Goal: Transaction & Acquisition: Complete application form

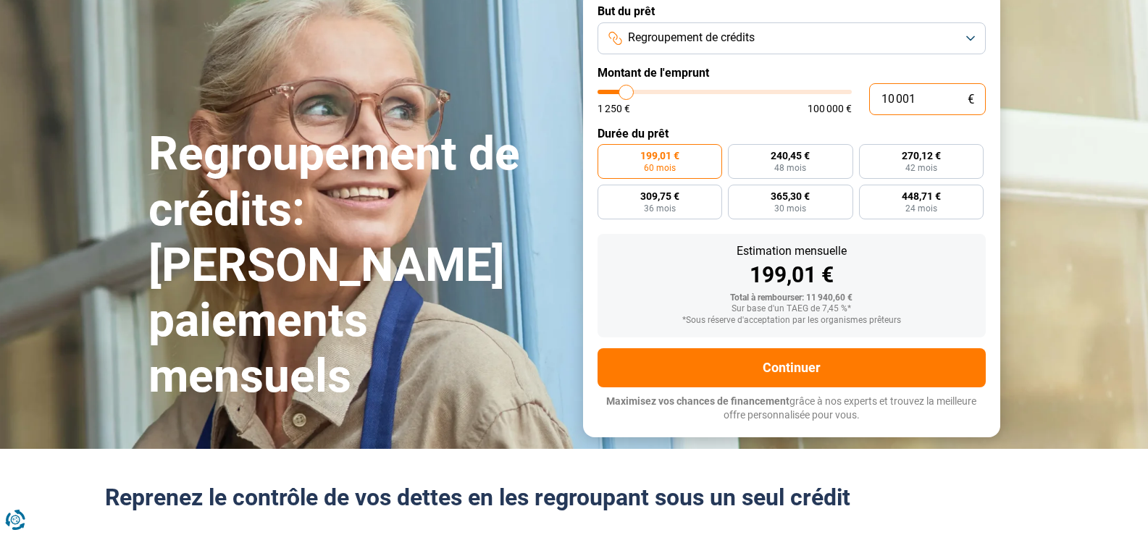
click at [927, 115] on input "10 001" at bounding box center [927, 99] width 117 height 32
type input "1 000"
type input "1250"
type input "100"
type input "1250"
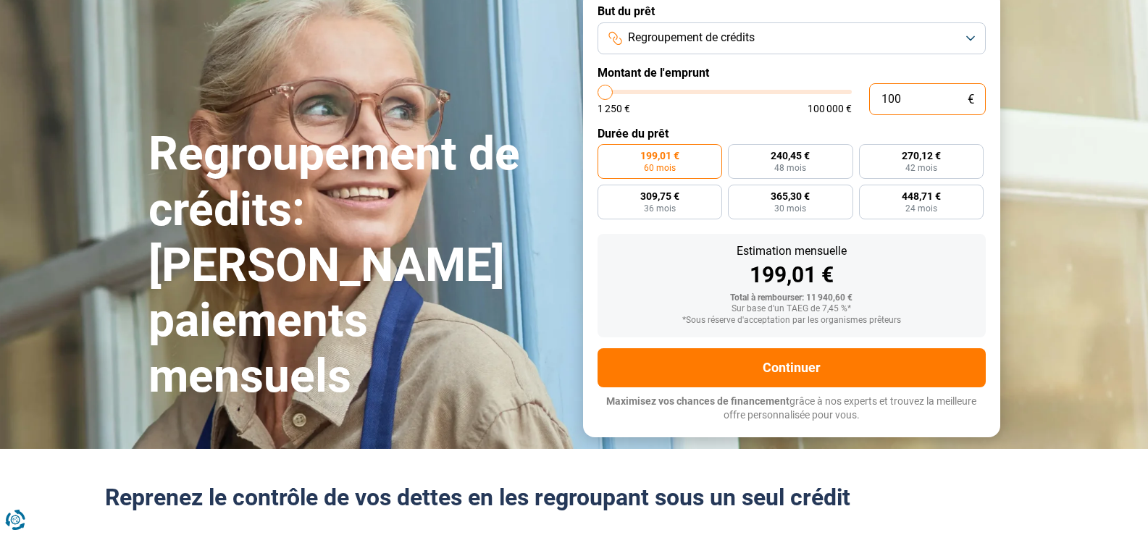
type input "10"
type input "1250"
type input "1"
type input "1250"
type input "0"
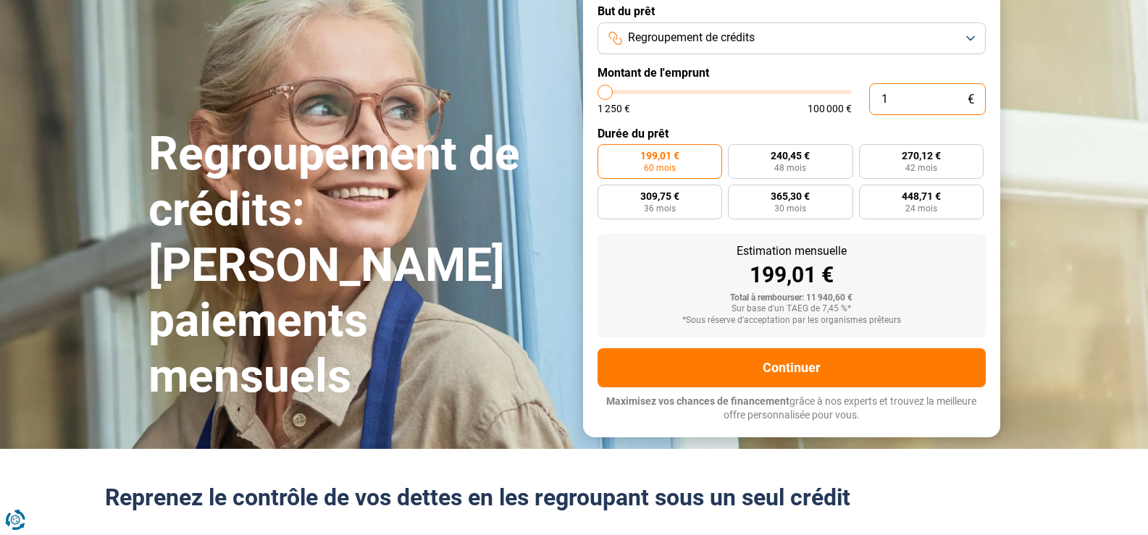
type input "1250"
type input "1 250"
type input "1250"
radio input "true"
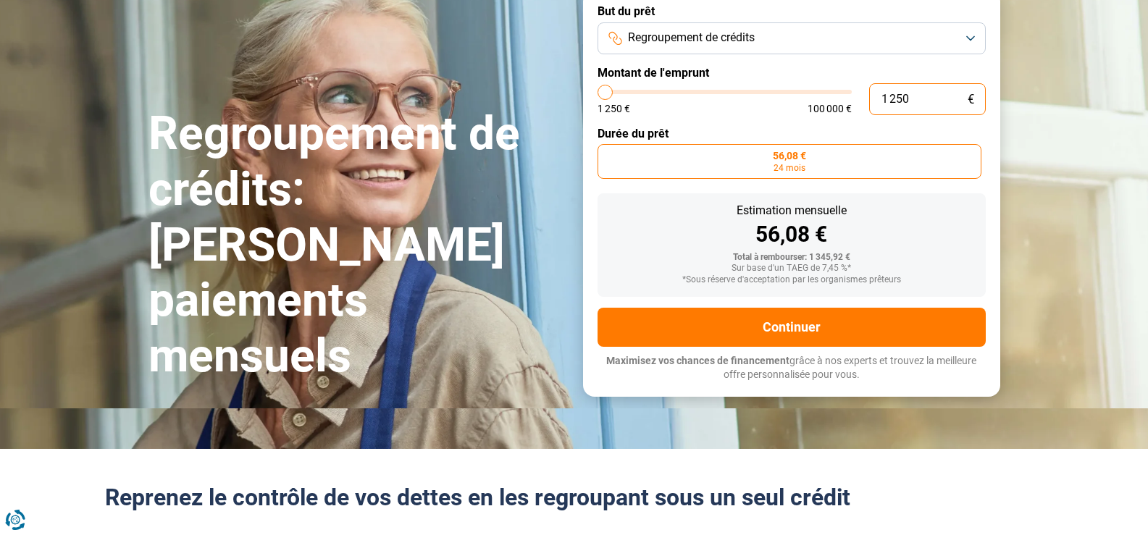
scroll to position [49, 0]
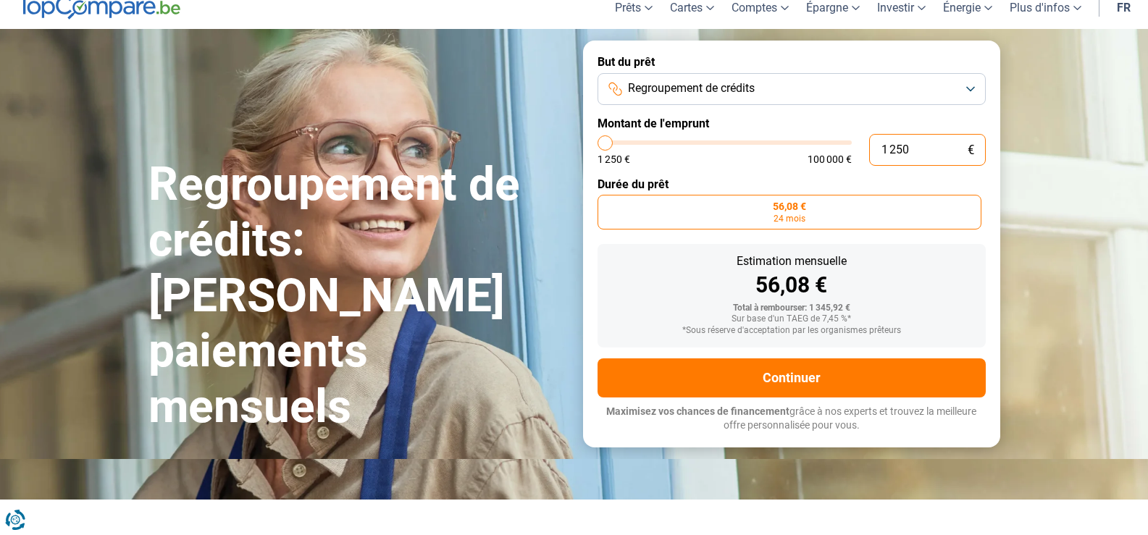
type input "12 504"
type input "12500"
type input "125 043"
type input "100000"
type input "12 504"
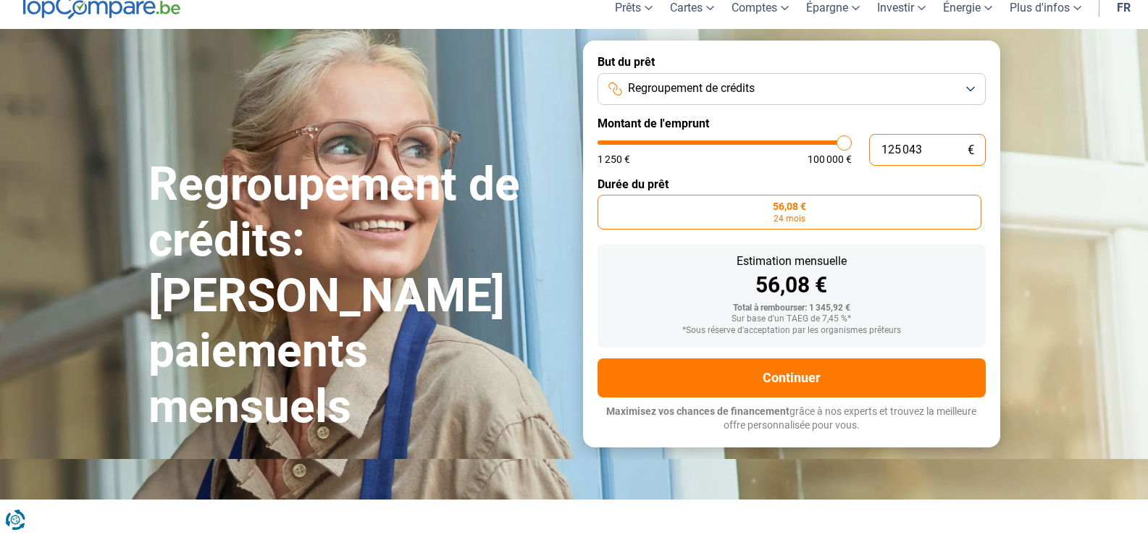
type input "12500"
type input "1 250"
type input "1250"
type input "125"
type input "1250"
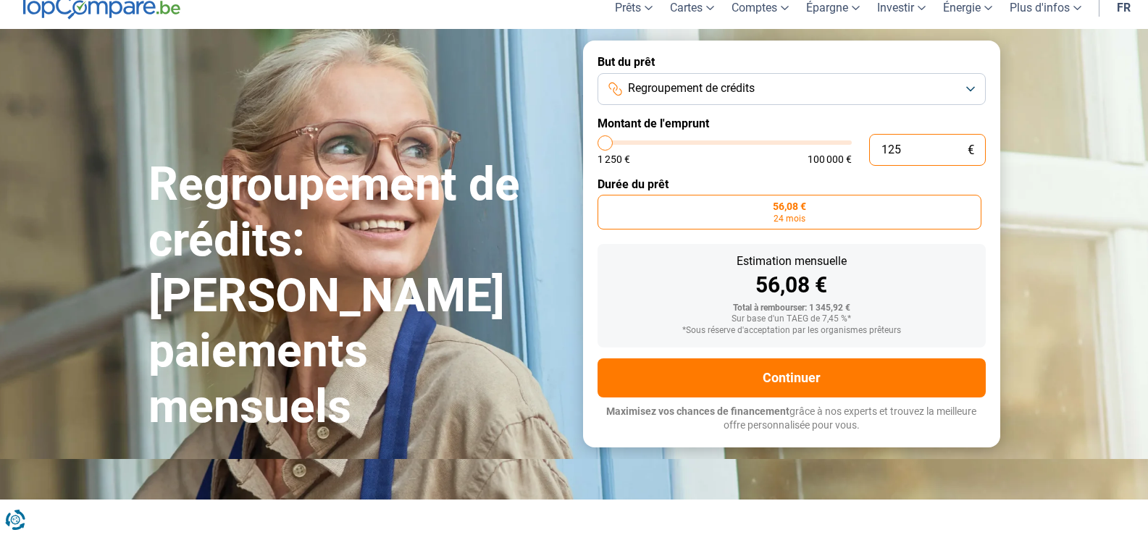
type input "12"
type input "1250"
type input "1"
type input "1250"
type input "0"
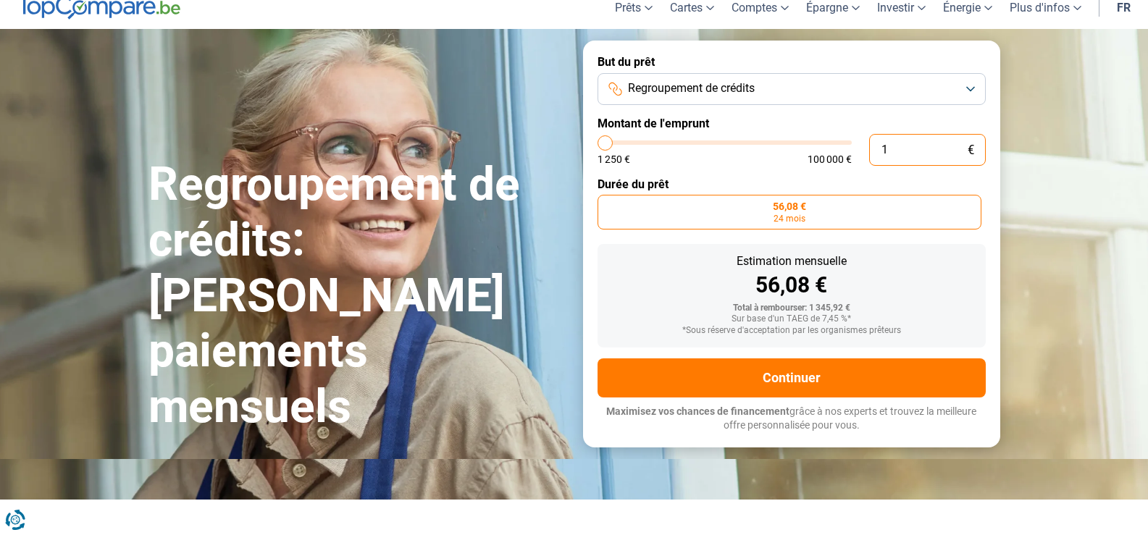
type input "1250"
type input "1 250"
type input "1250"
type input "125"
type input "1250"
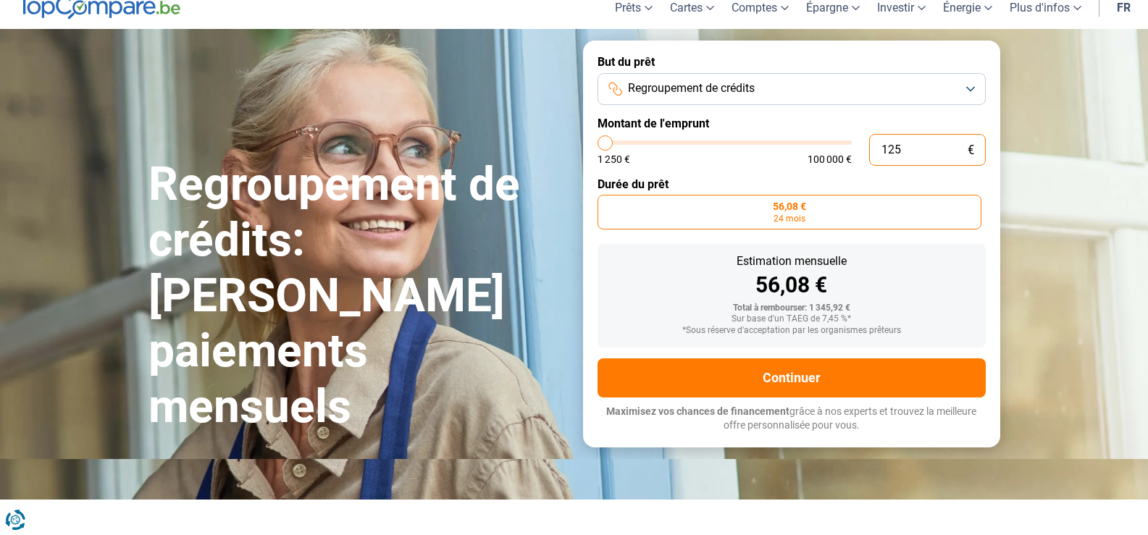
type input "12"
type input "1250"
type input "1"
type input "1250"
type input "0"
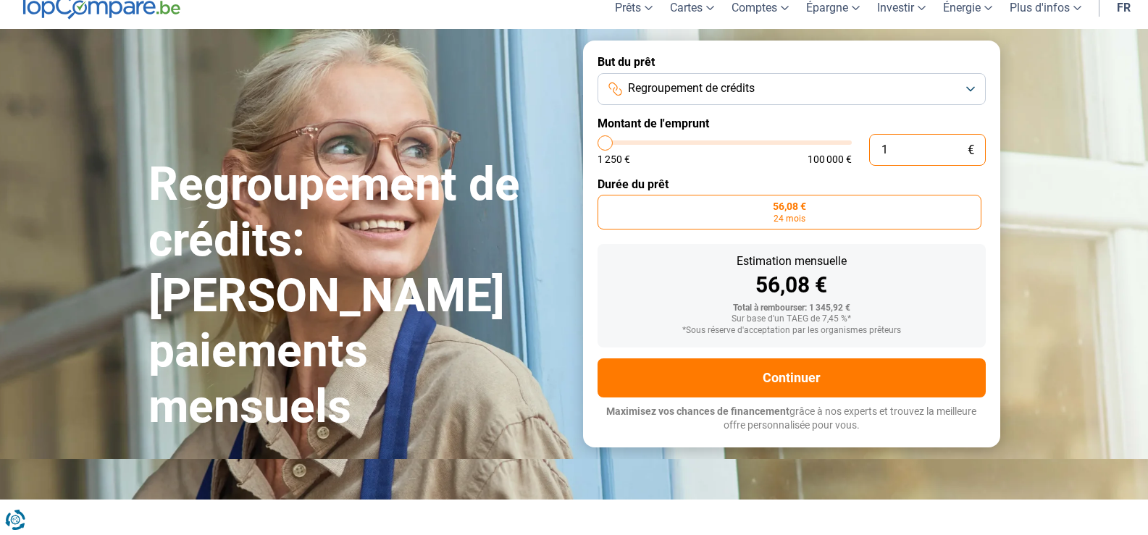
type input "1250"
type input "1 250"
type input "1250"
type input "12 504"
type input "12500"
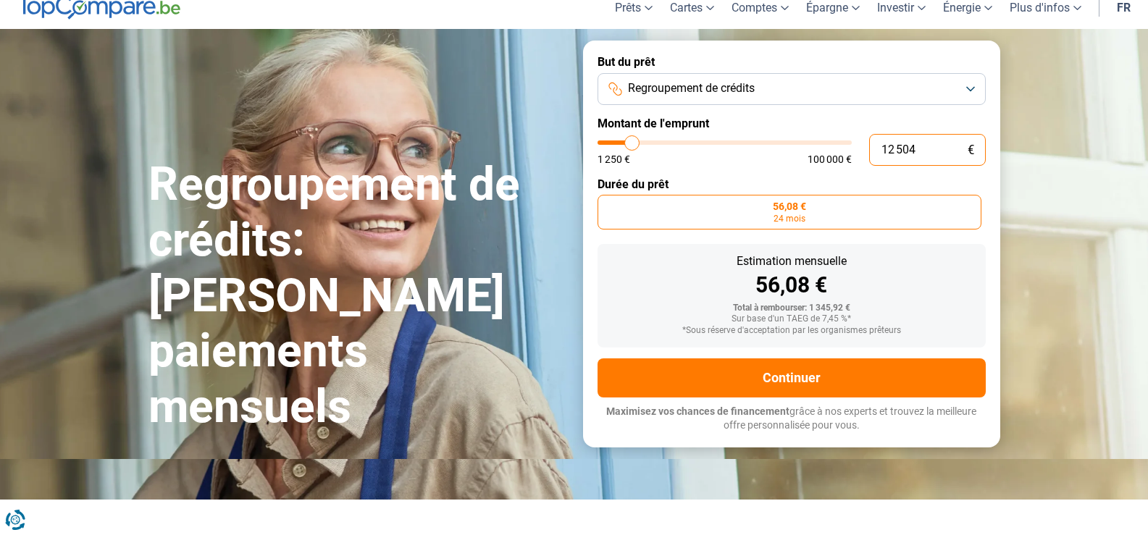
type input "1 250"
type input "1250"
type input "125"
type input "1250"
type input "12"
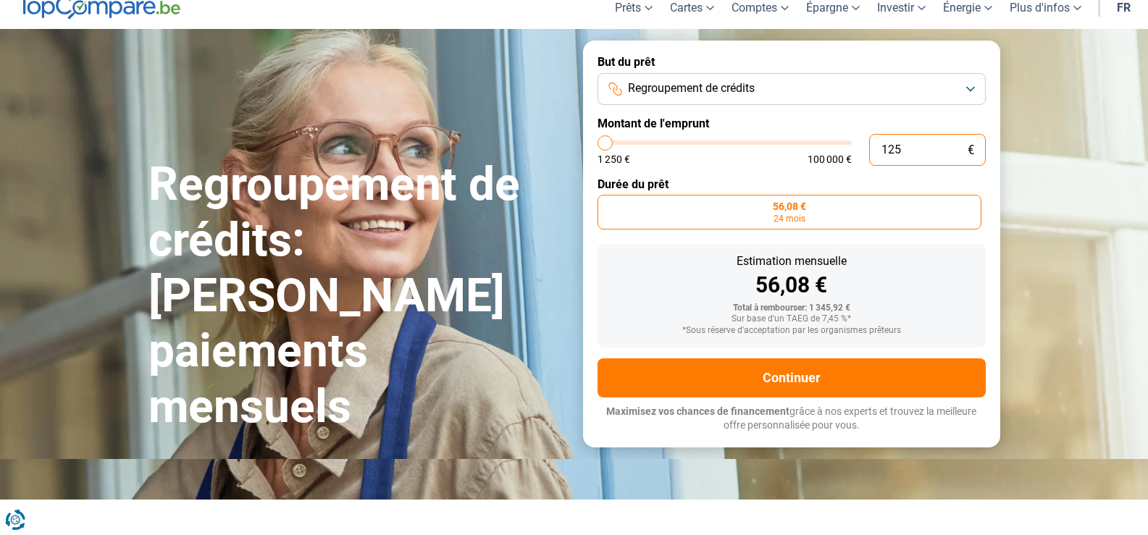
type input "1250"
type input "1"
type input "1250"
type input "0"
type input "1250"
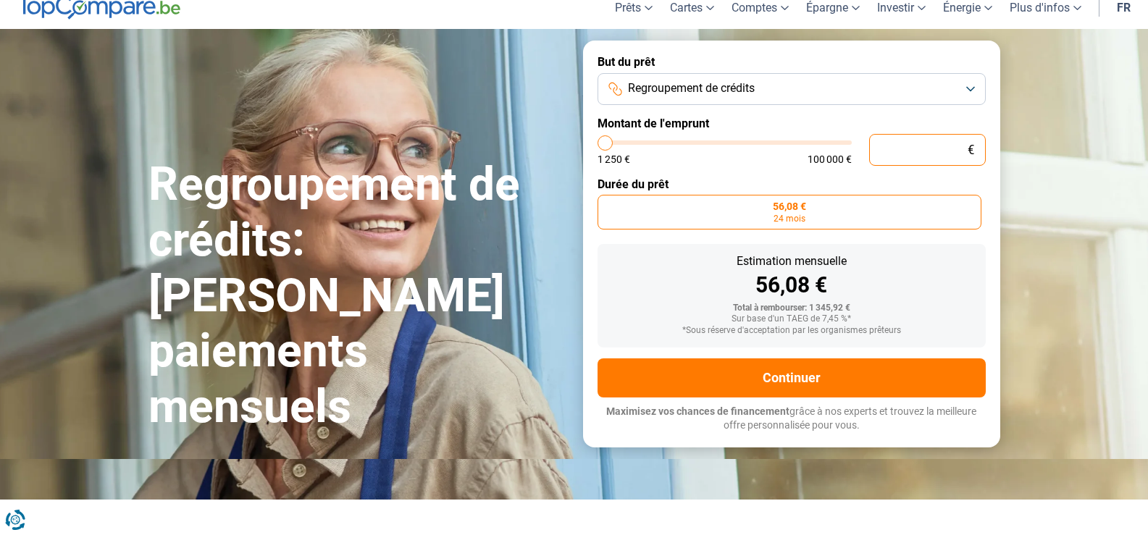
type input "1 250"
type input "1250"
type input "12 504"
type input "12500"
type input "125 042"
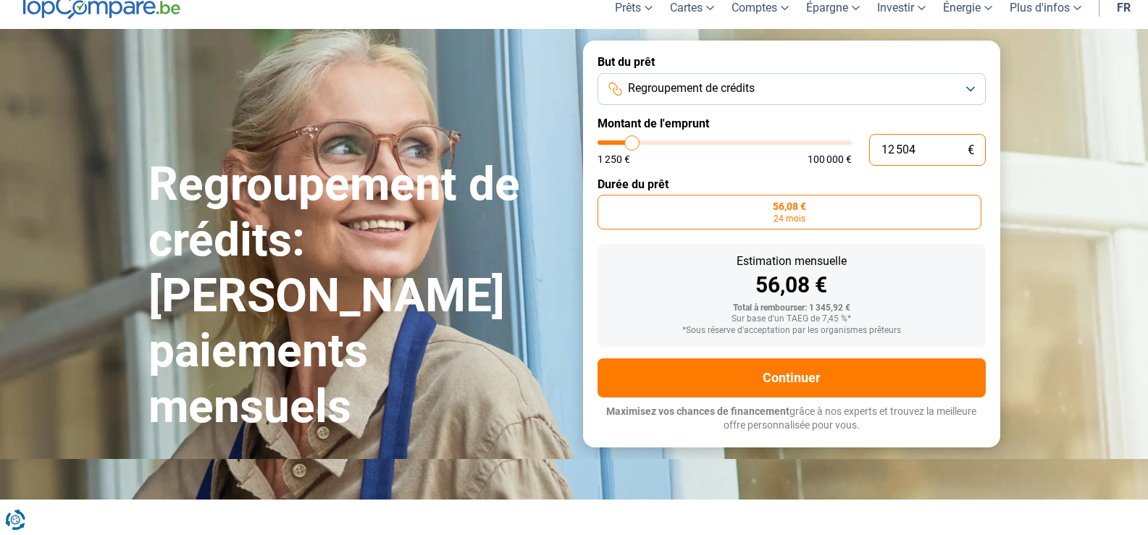
type input "100000"
type input "100 000"
type input "100000"
radio input "false"
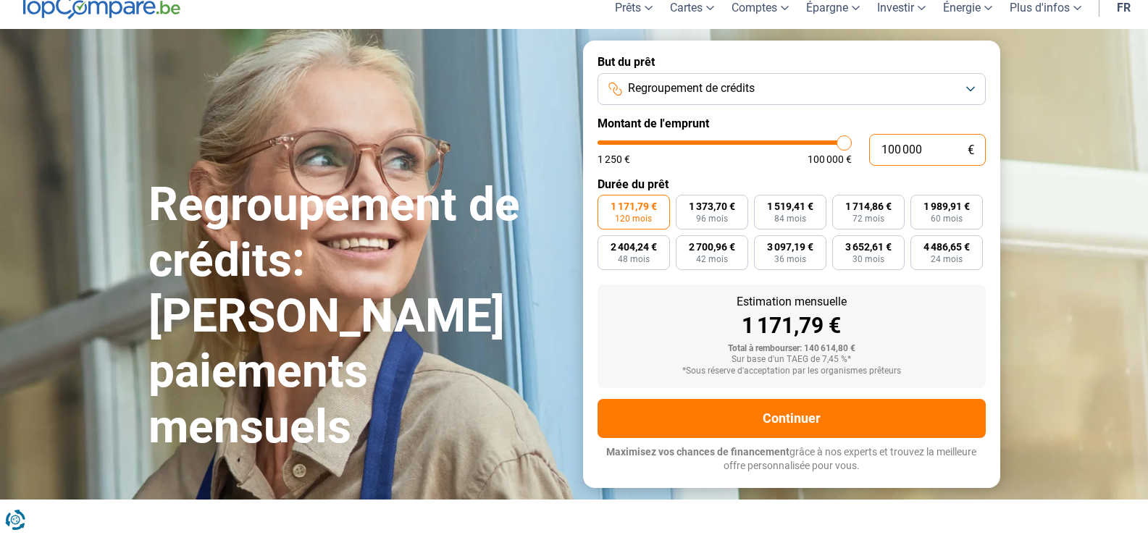
scroll to position [99, 0]
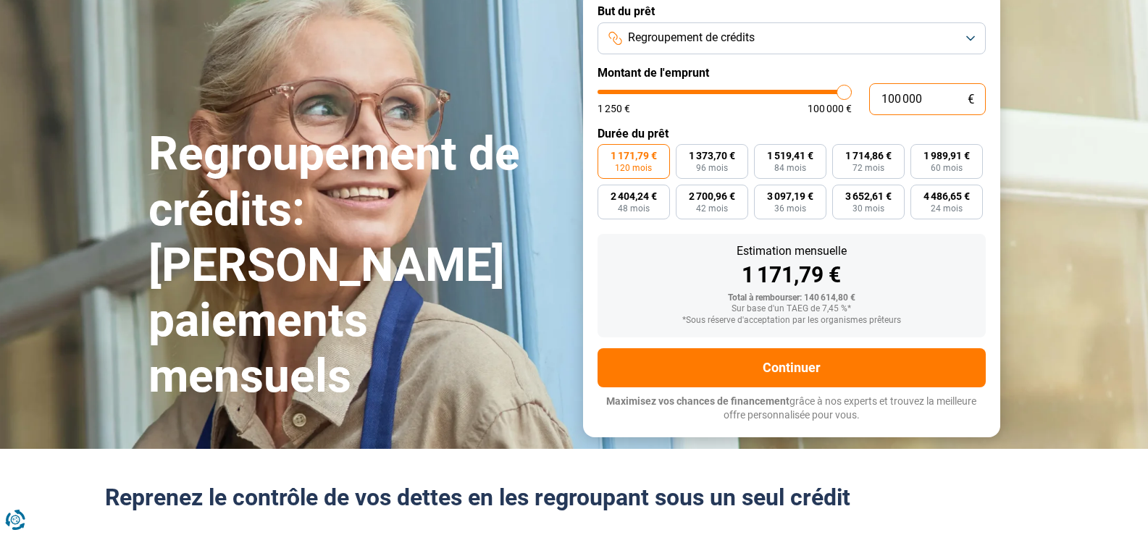
type input "56 500"
type input "56500"
click at [738, 94] on input "range" at bounding box center [725, 92] width 254 height 4
click at [727, 94] on input "range" at bounding box center [725, 92] width 254 height 4
type input "50 500"
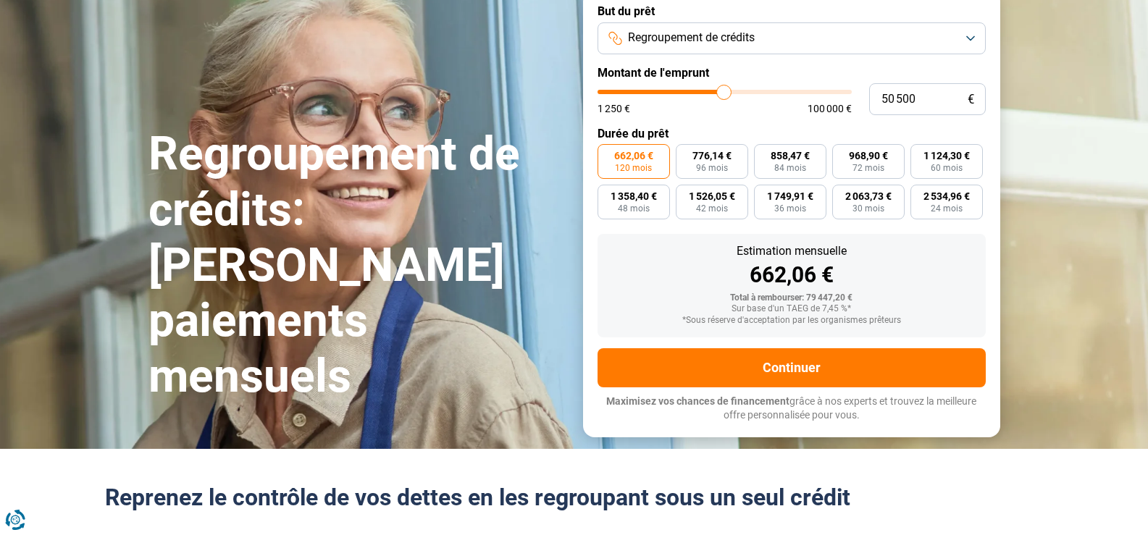
type input "50500"
click at [724, 94] on input "range" at bounding box center [725, 92] width 254 height 4
type input "44 000"
type input "44000"
click at [709, 94] on input "range" at bounding box center [725, 92] width 254 height 4
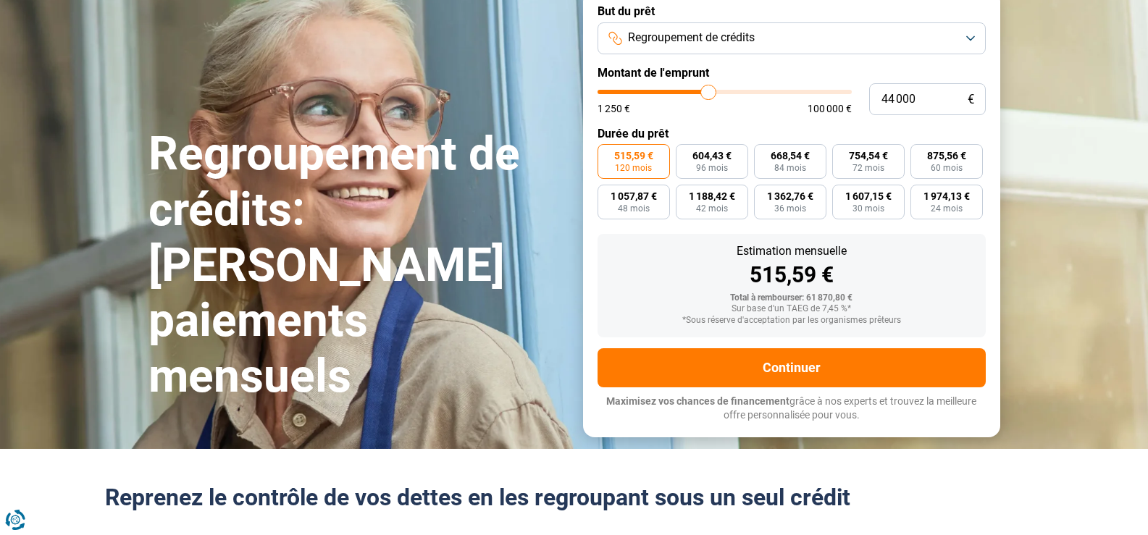
click at [703, 94] on input "range" at bounding box center [725, 92] width 254 height 4
click at [701, 94] on input "range" at bounding box center [725, 92] width 254 height 4
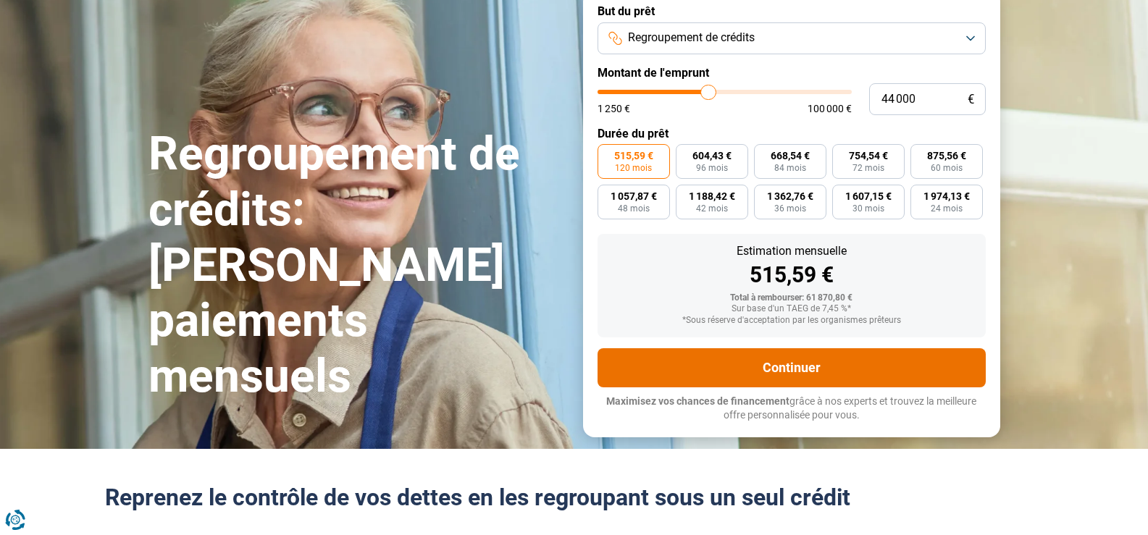
click at [794, 388] on button "Continuer" at bounding box center [792, 367] width 388 height 39
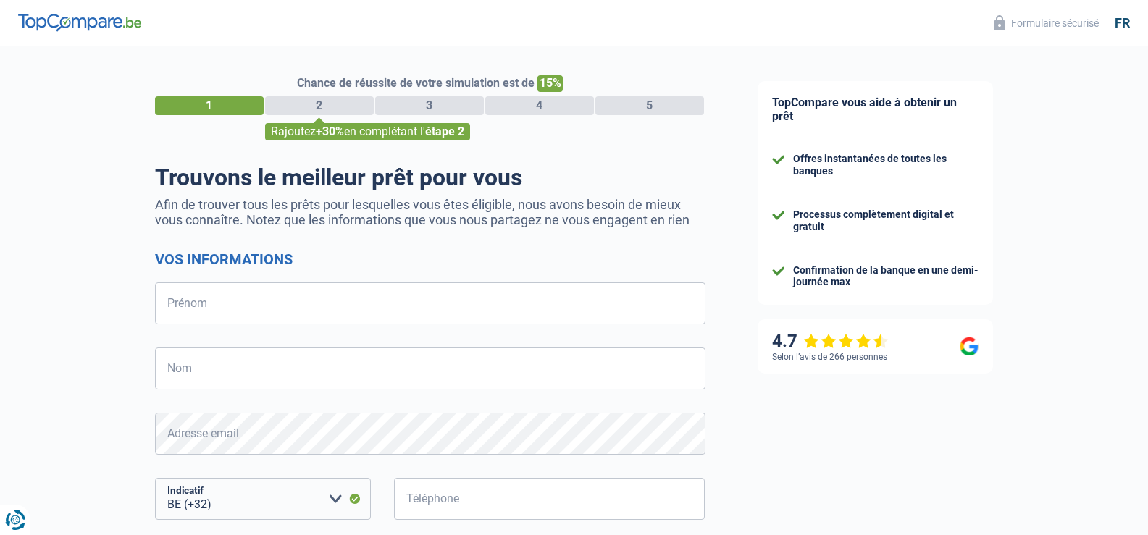
select select "32"
